Goal: Find specific page/section: Find specific page/section

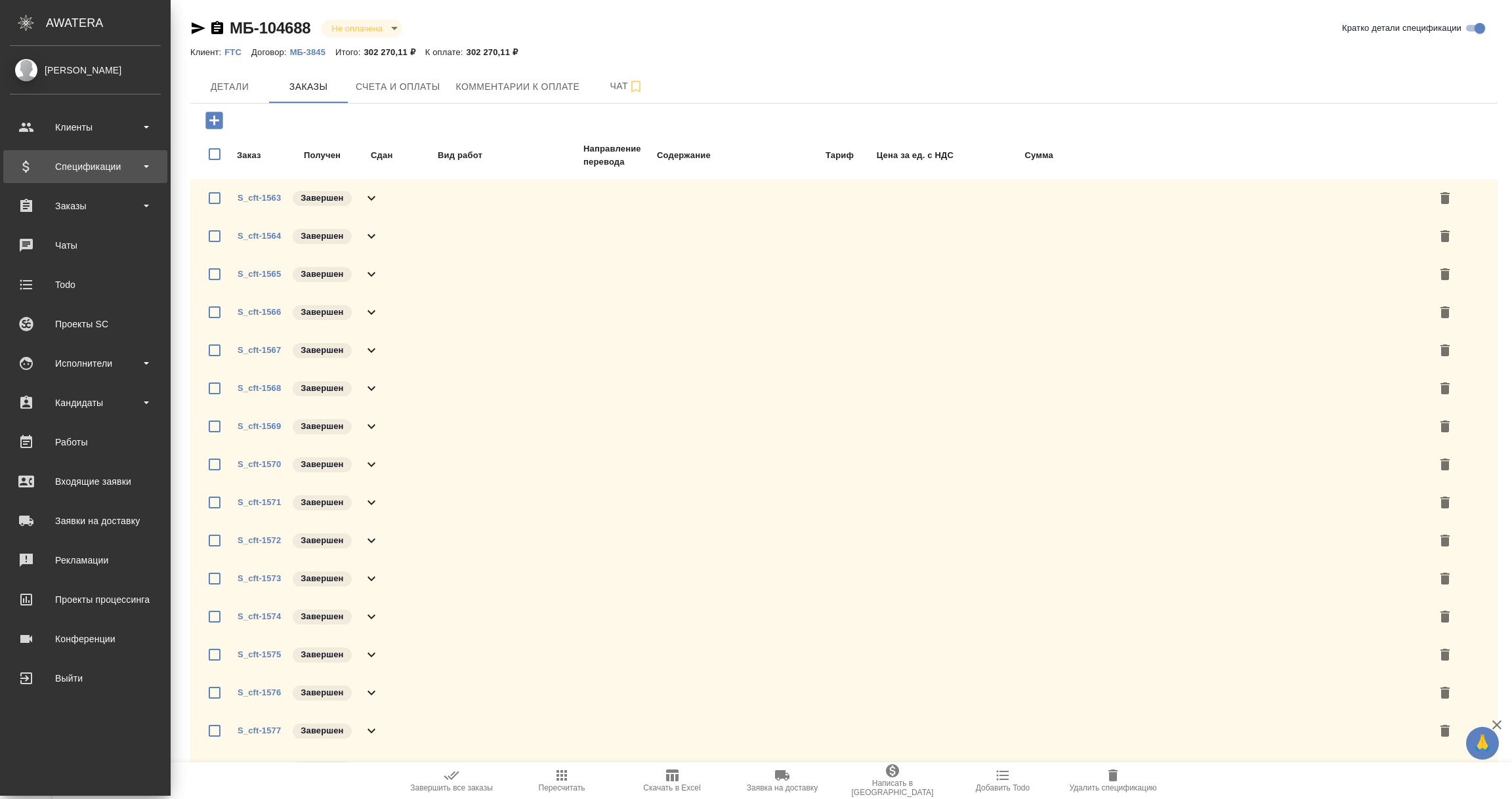
click at [88, 166] on div "Спецификации" at bounding box center [85, 166] width 151 height 20
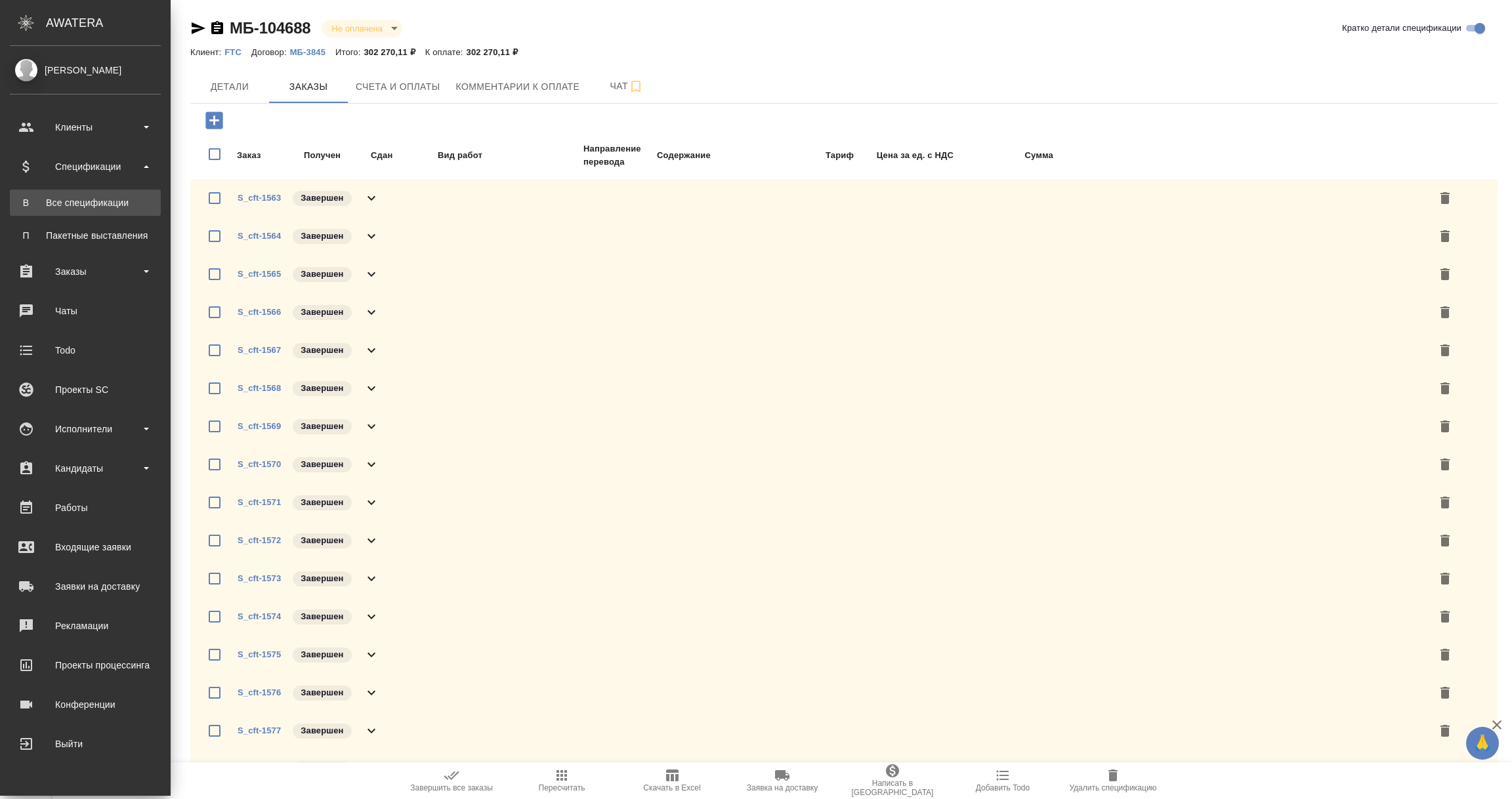
click at [79, 199] on div "Все спецификации" at bounding box center [85, 202] width 138 height 13
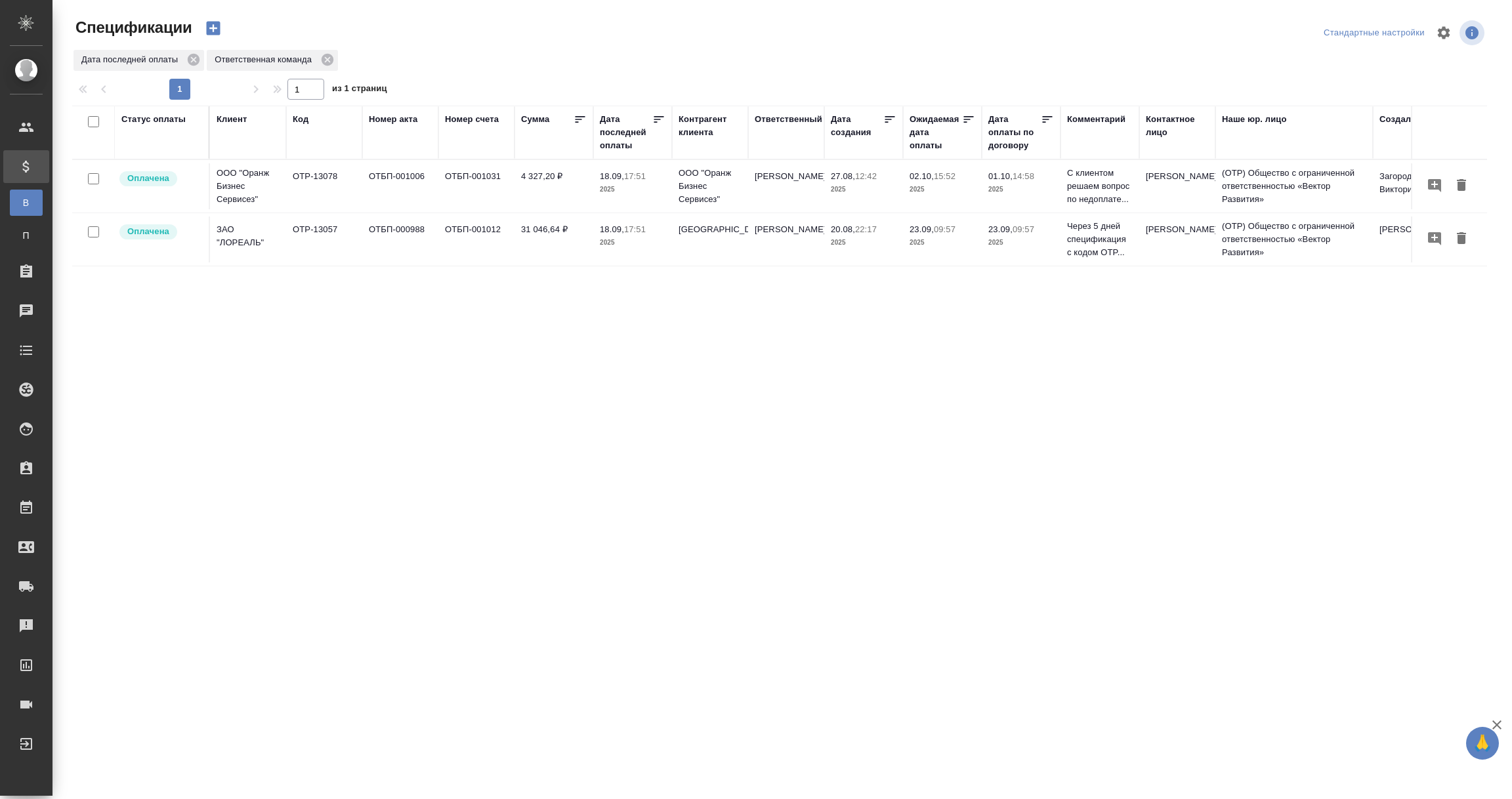
click at [623, 140] on div "Дата последней оплаты" at bounding box center [626, 132] width 52 height 39
select select "8"
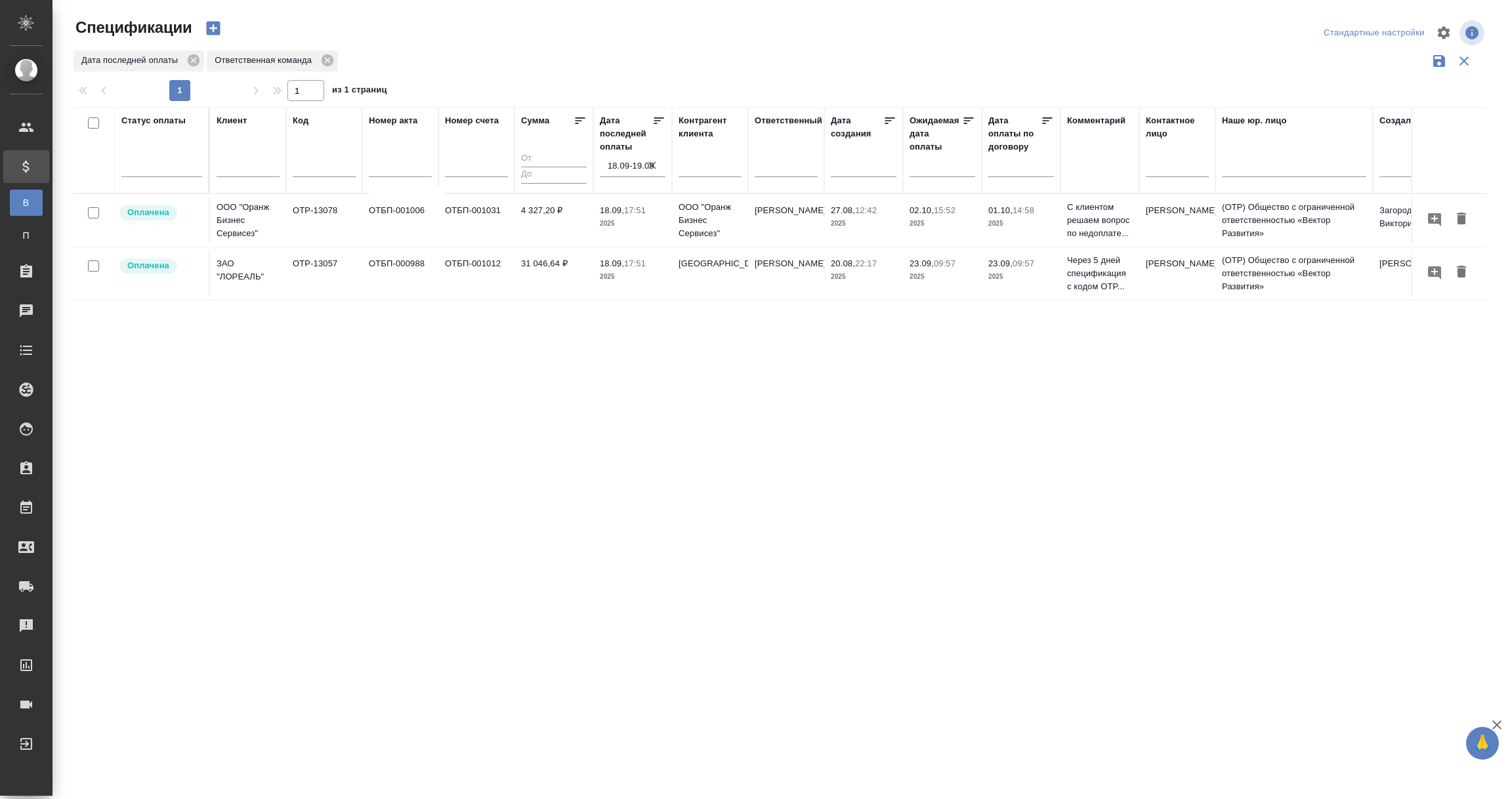
click at [643, 167] on input "18.09-19.09" at bounding box center [636, 166] width 58 height 19
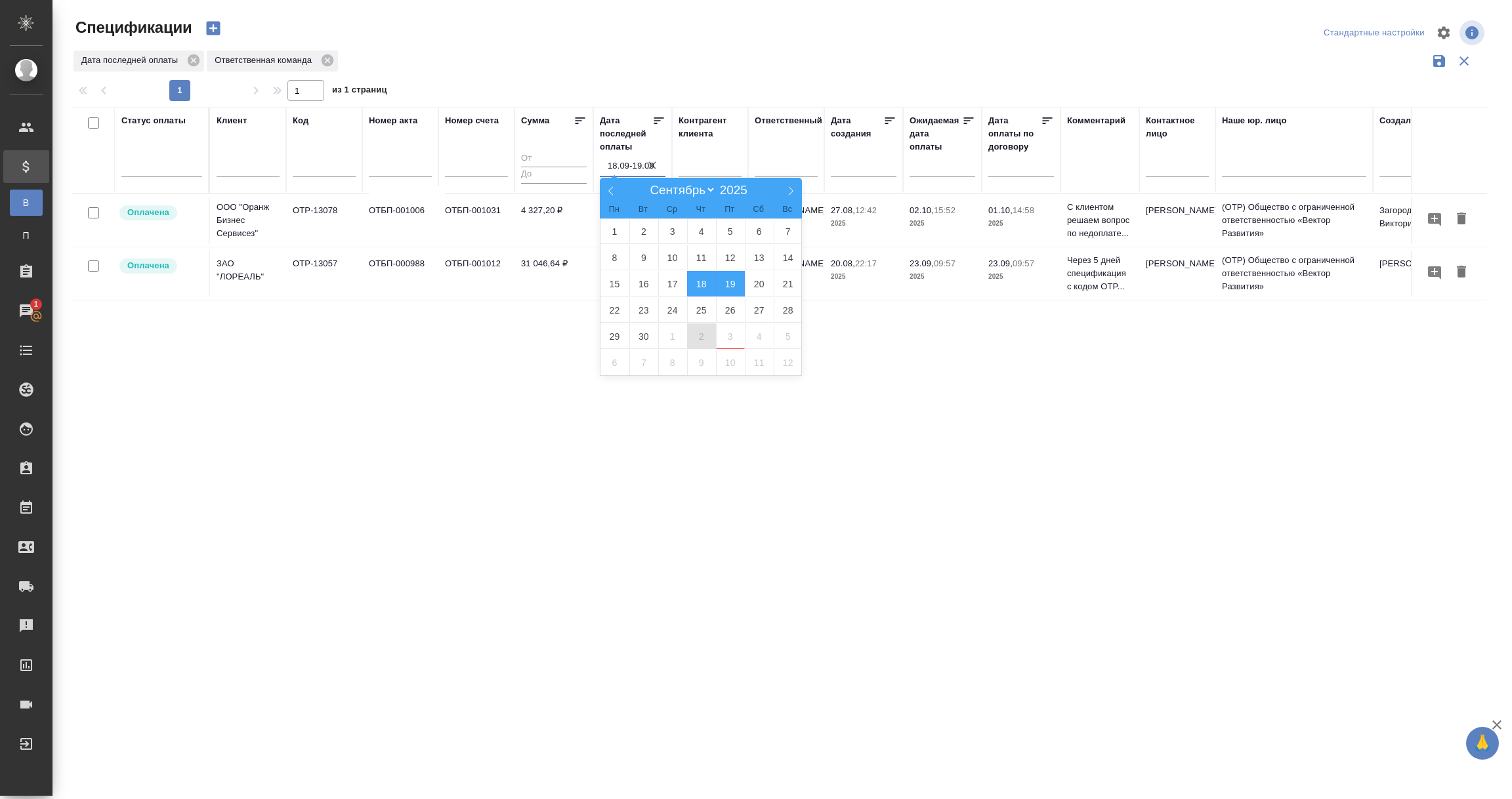
click at [700, 336] on span "2" at bounding box center [702, 336] width 29 height 25
click at [728, 340] on span "3" at bounding box center [731, 336] width 29 height 25
type div "2025-10-01T21:00:00.000Z — 2025-10-02T21:00:00.000Z"
type input "2.10-3.10"
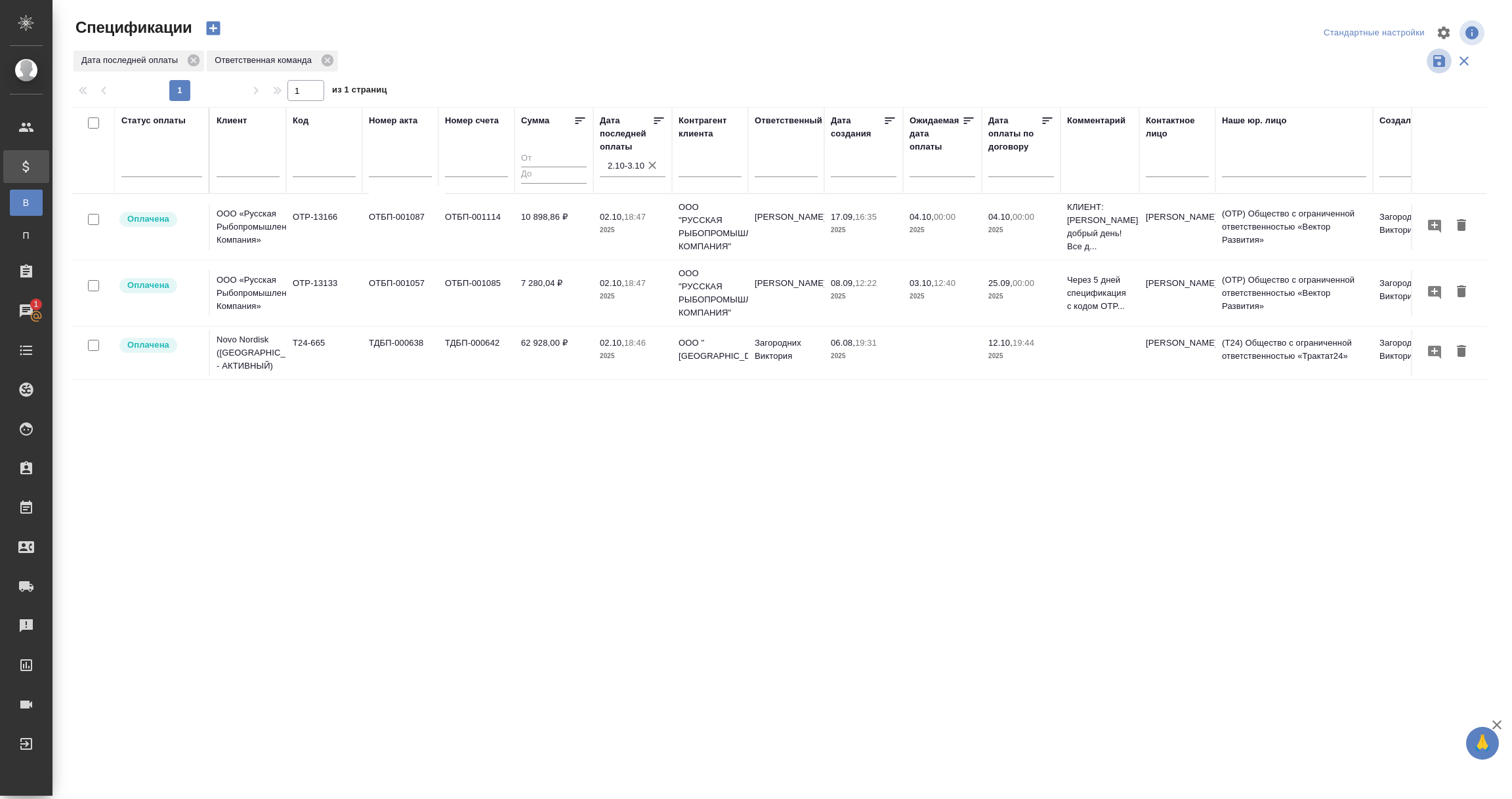
click at [1440, 60] on icon "button" at bounding box center [1438, 61] width 12 height 12
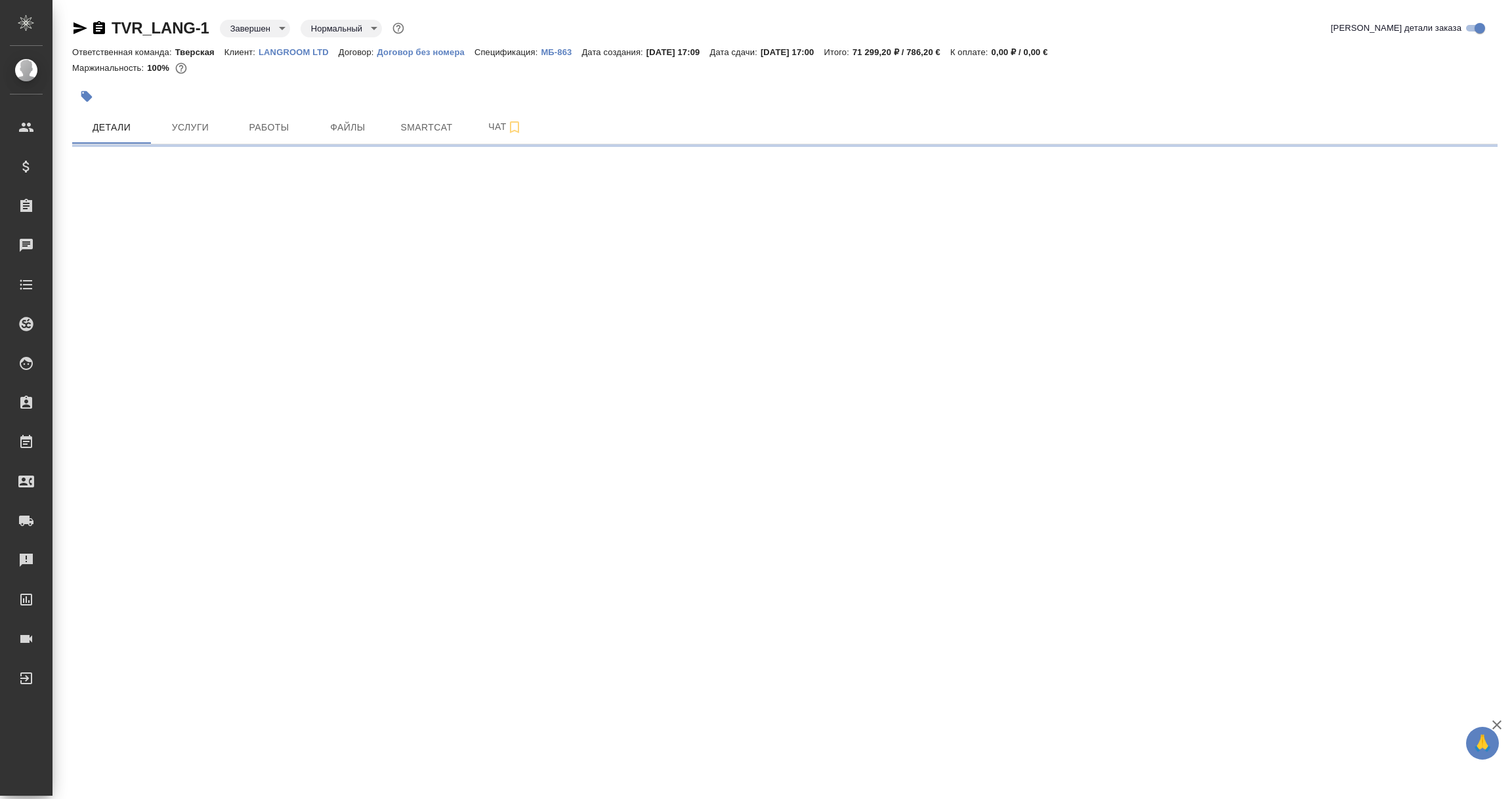
select select "RU"
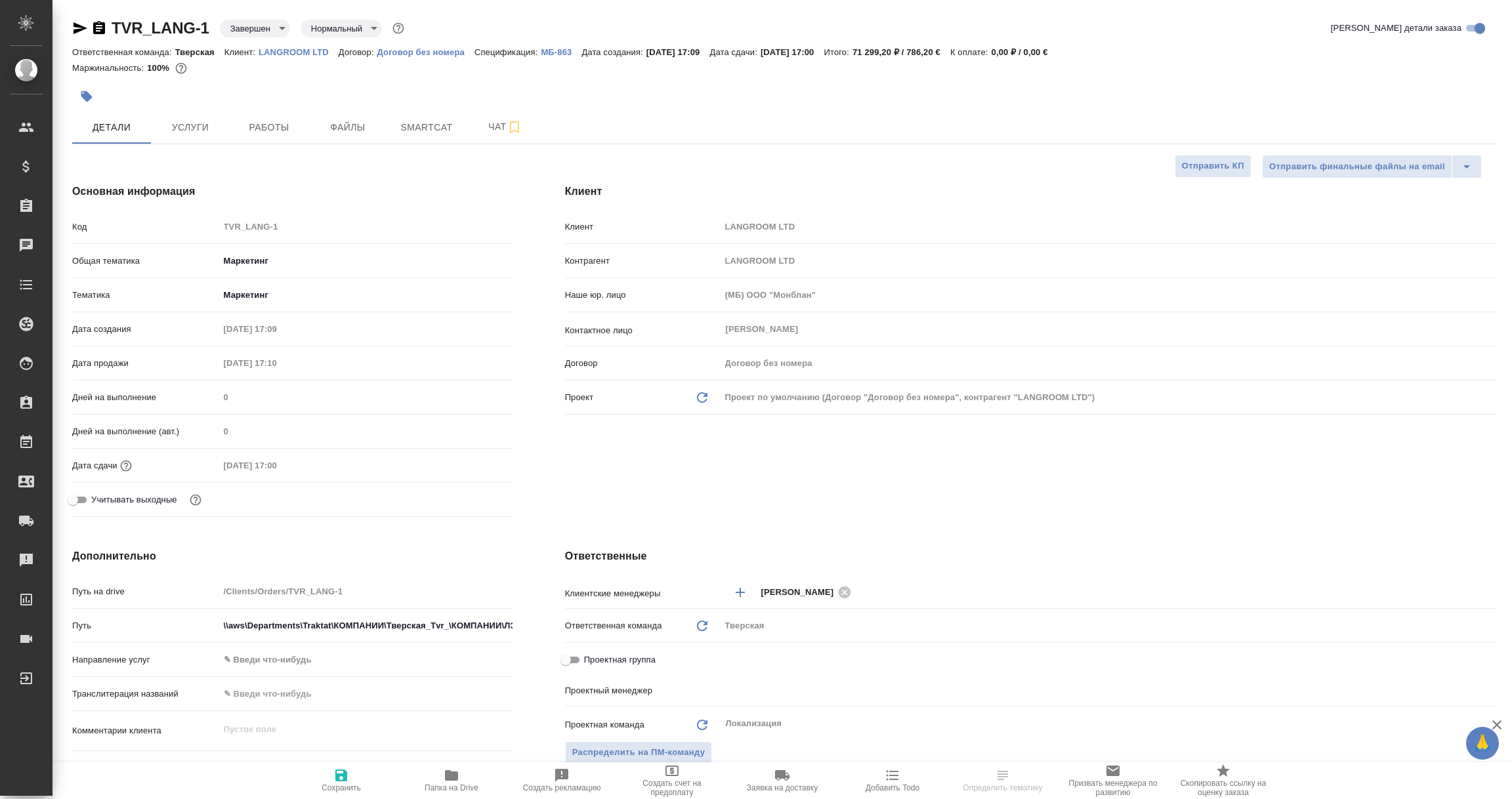
type textarea "x"
type input "[PERSON_NAME]"
click at [550, 54] on p "МБ-863" at bounding box center [561, 52] width 41 height 10
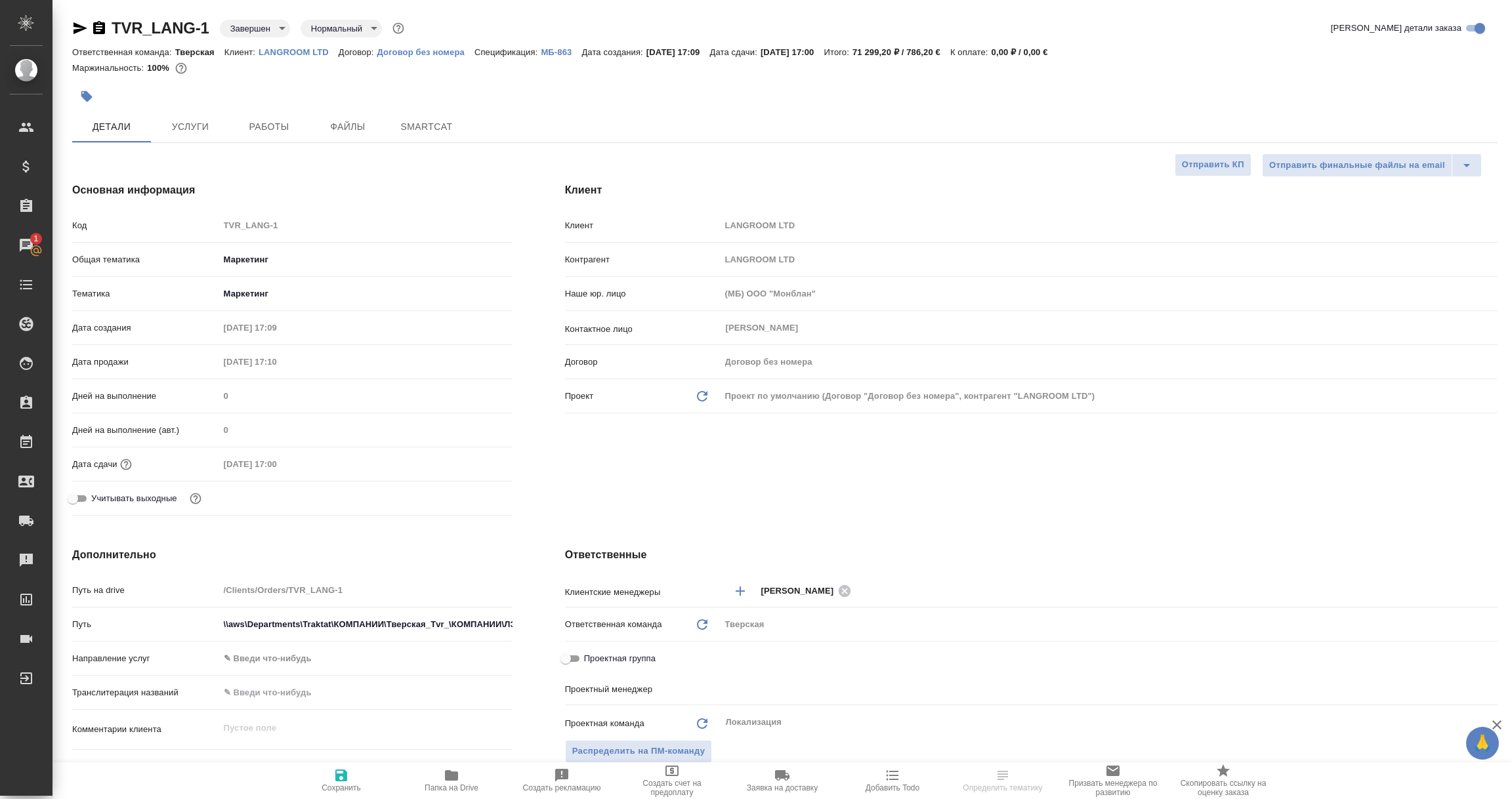
select select "RU"
type textarea "x"
